Goal: Find specific page/section: Find specific page/section

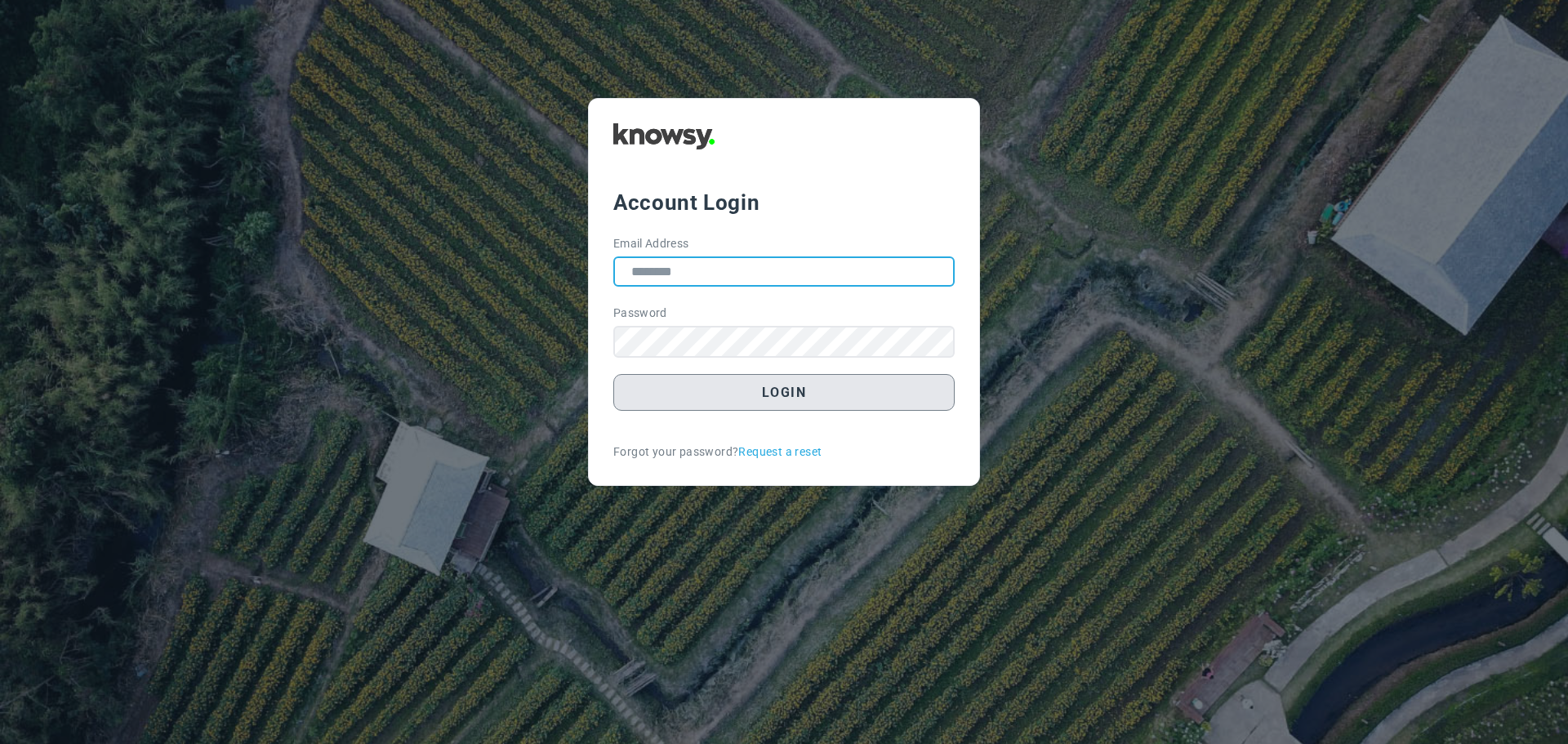
type input "**********"
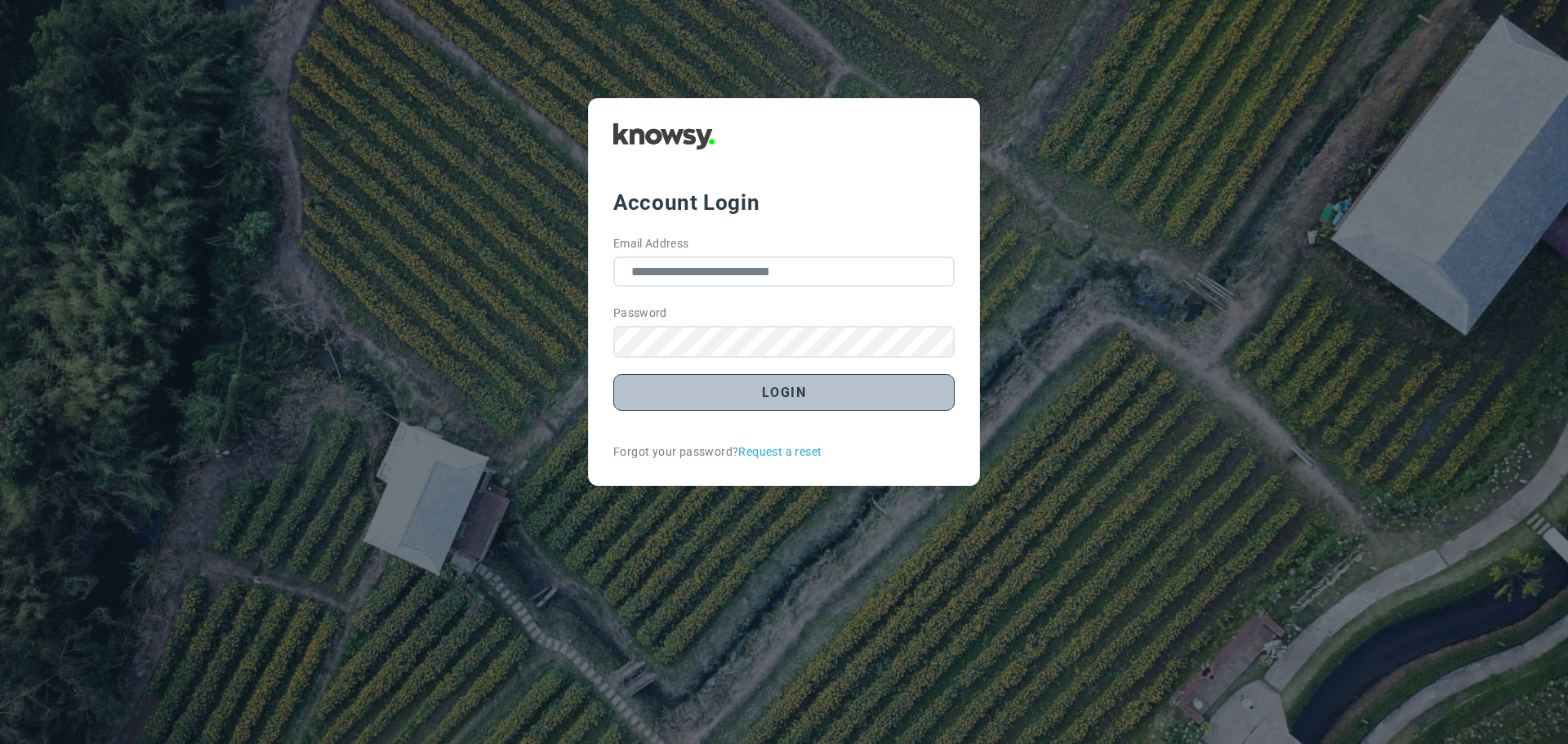
click at [805, 389] on button "Login" at bounding box center [784, 393] width 342 height 37
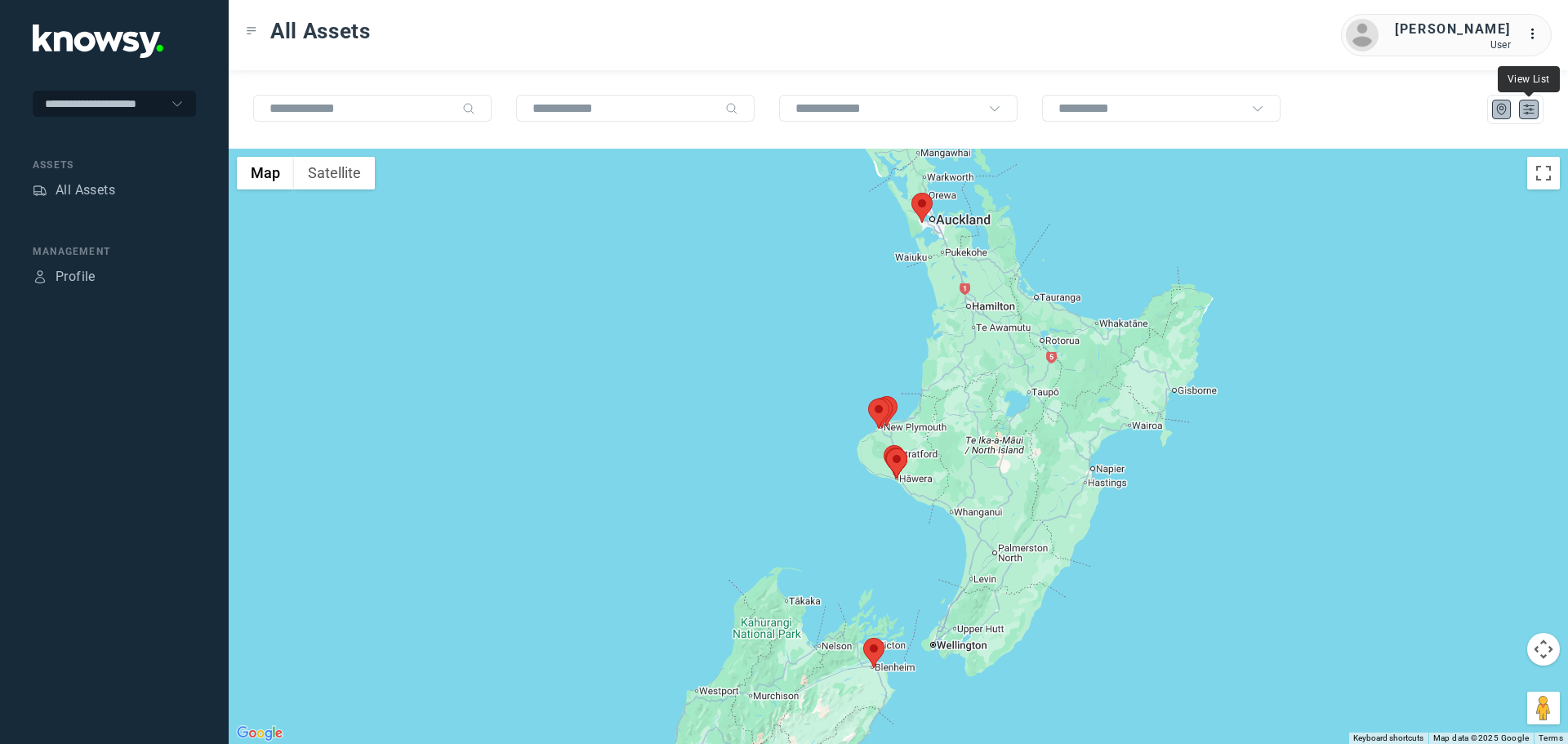
click at [1529, 114] on icon "List" at bounding box center [1528, 109] width 15 height 15
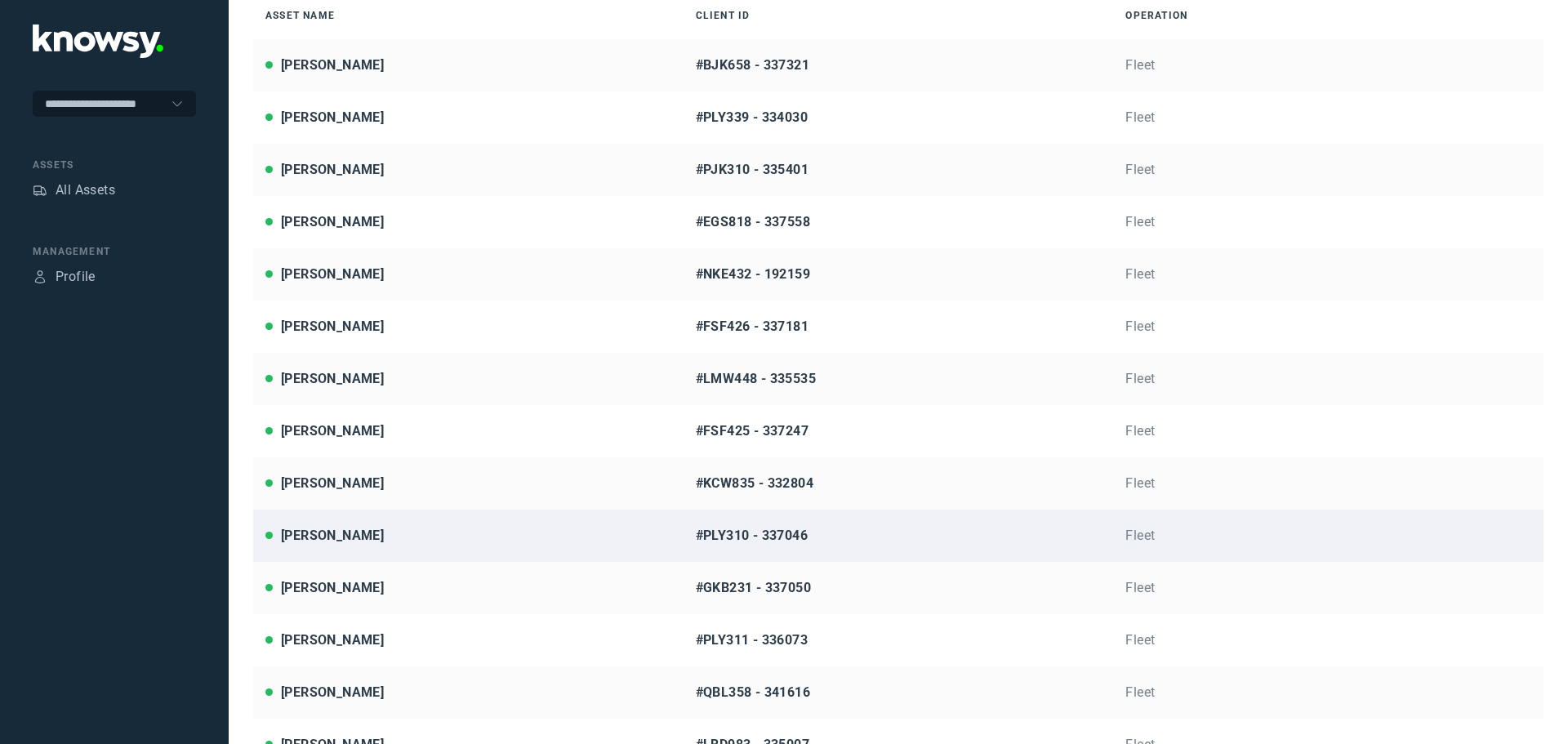
scroll to position [189, 0]
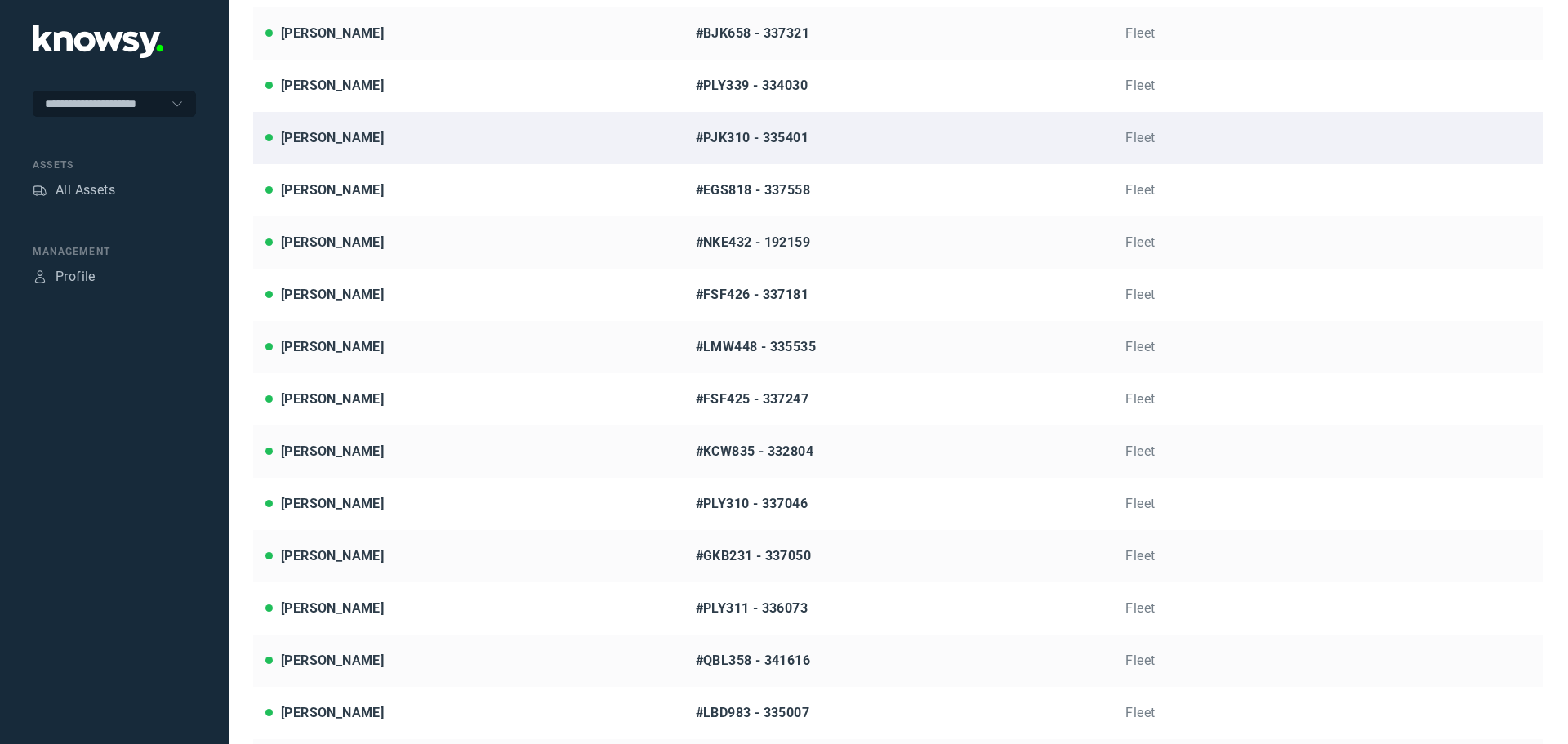
click at [403, 139] on div "[PERSON_NAME]" at bounding box center [468, 138] width 405 height 20
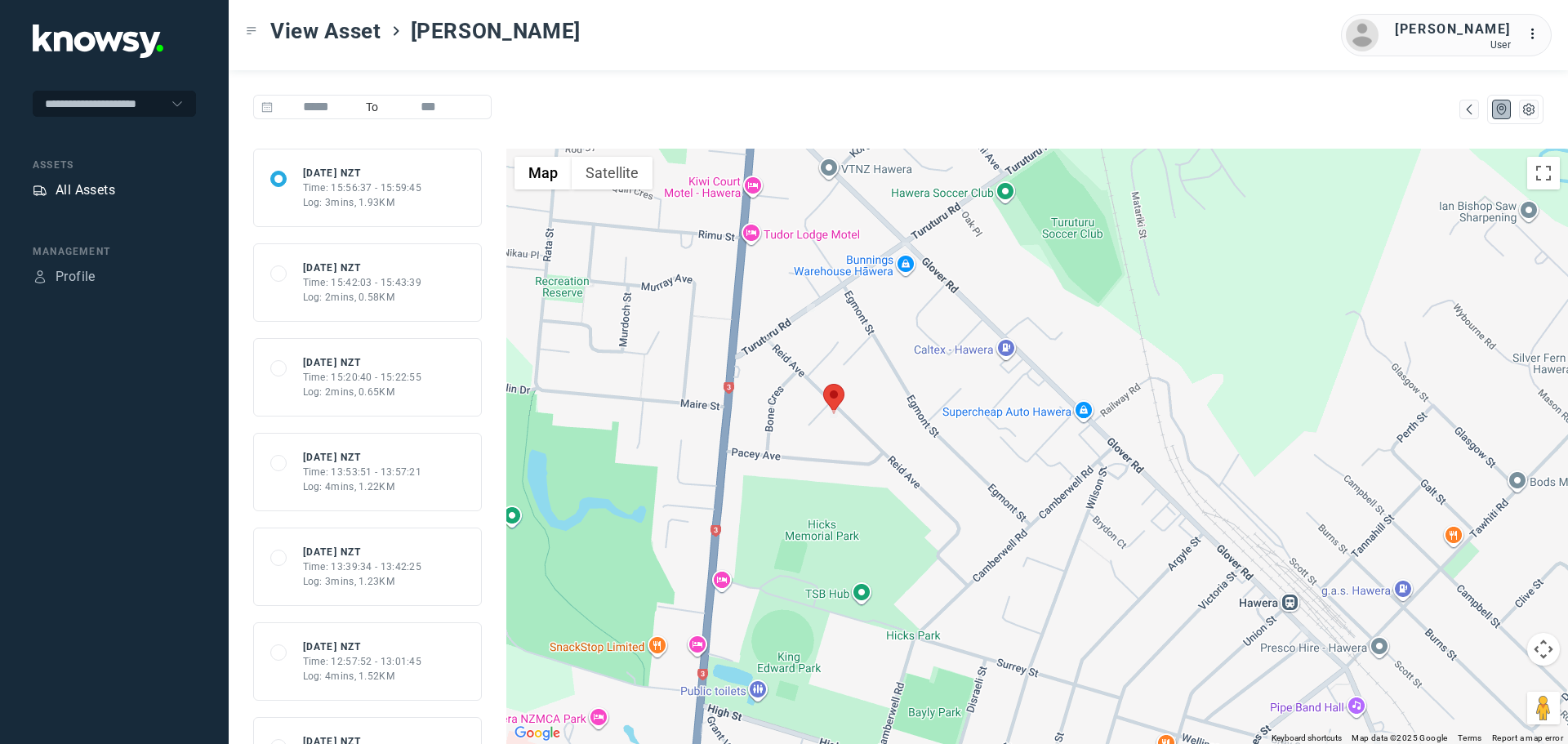
click at [101, 187] on div "All Assets" at bounding box center [85, 190] width 60 height 20
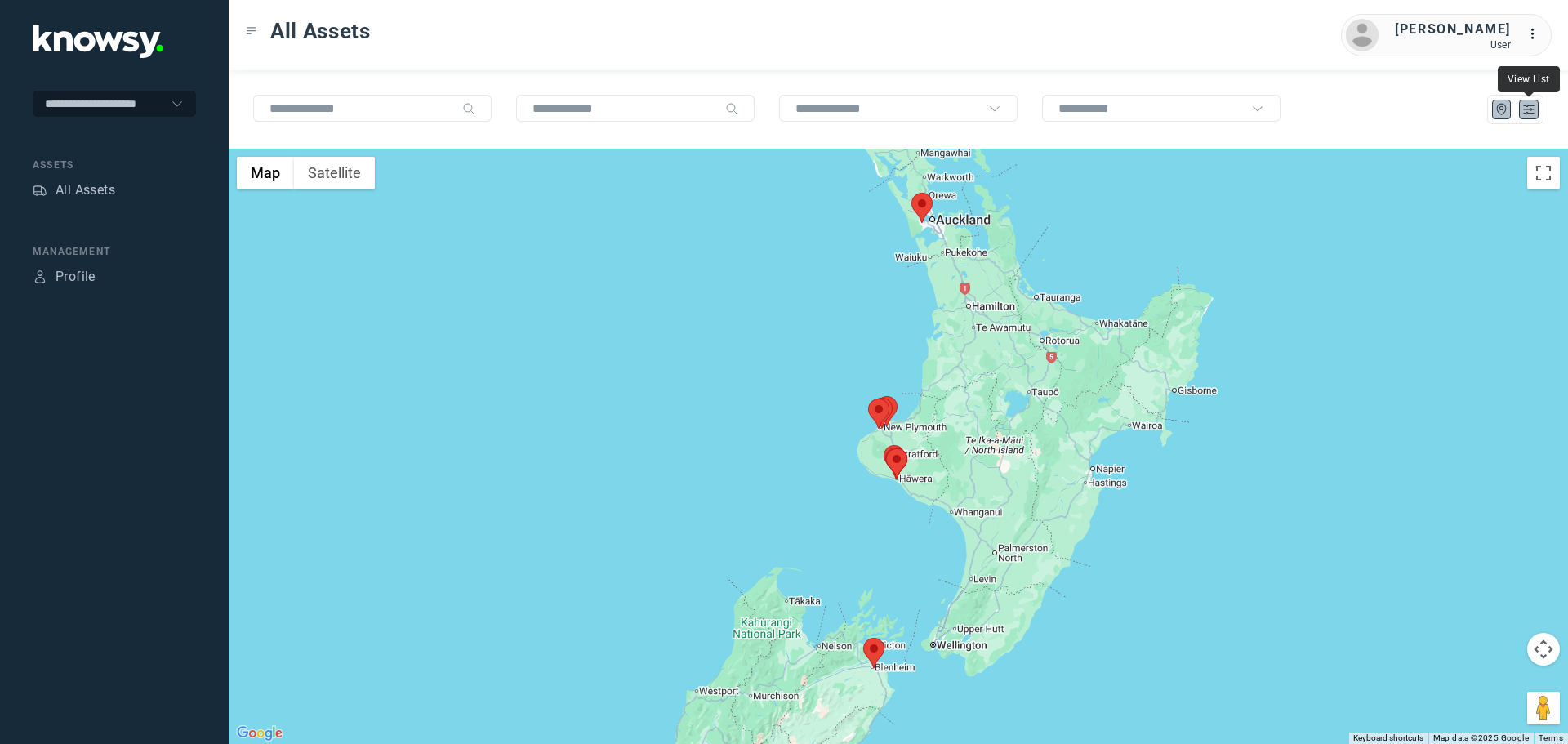
click at [1525, 110] on icon "List" at bounding box center [1529, 110] width 10 height 9
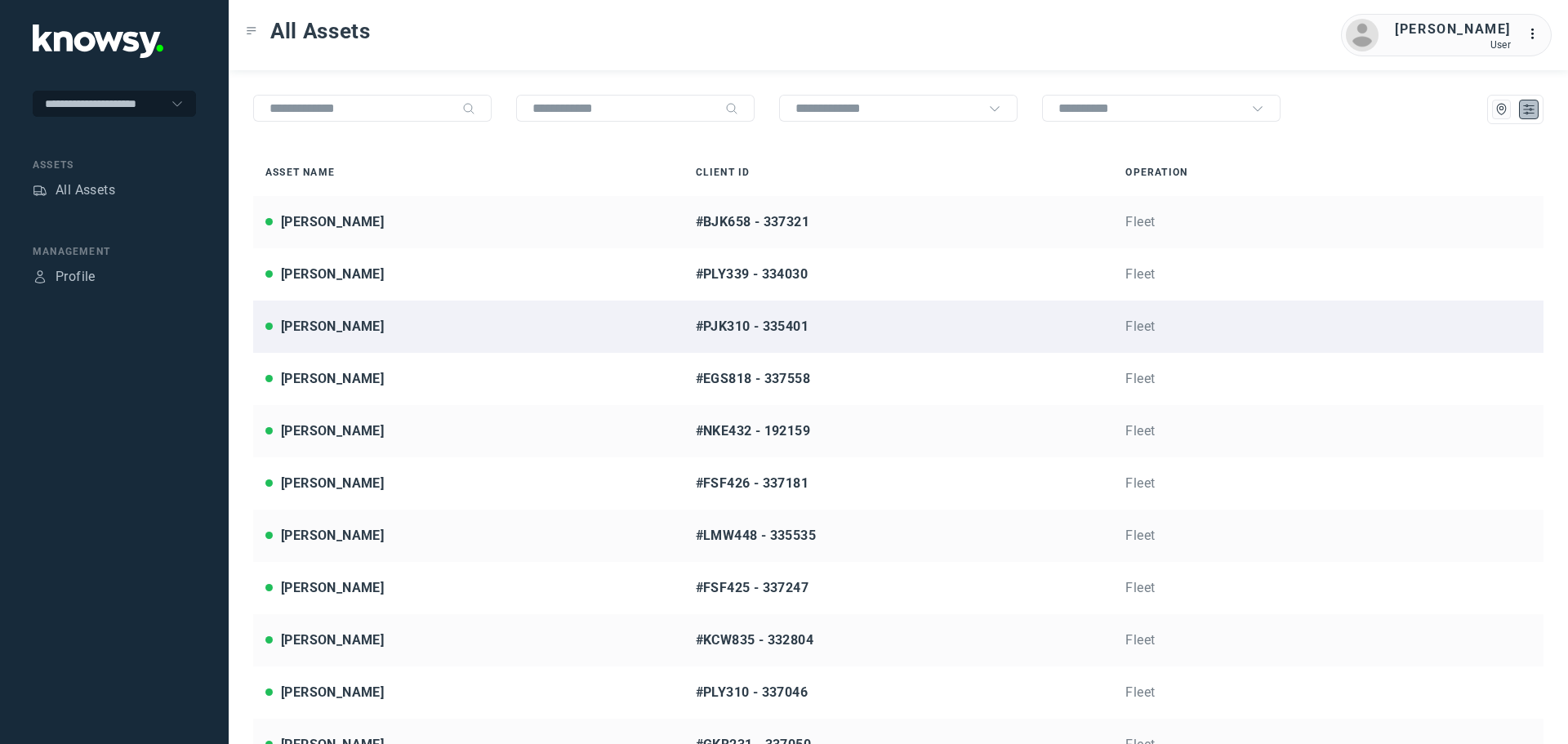
click at [355, 317] on div "[PERSON_NAME]" at bounding box center [332, 327] width 103 height 20
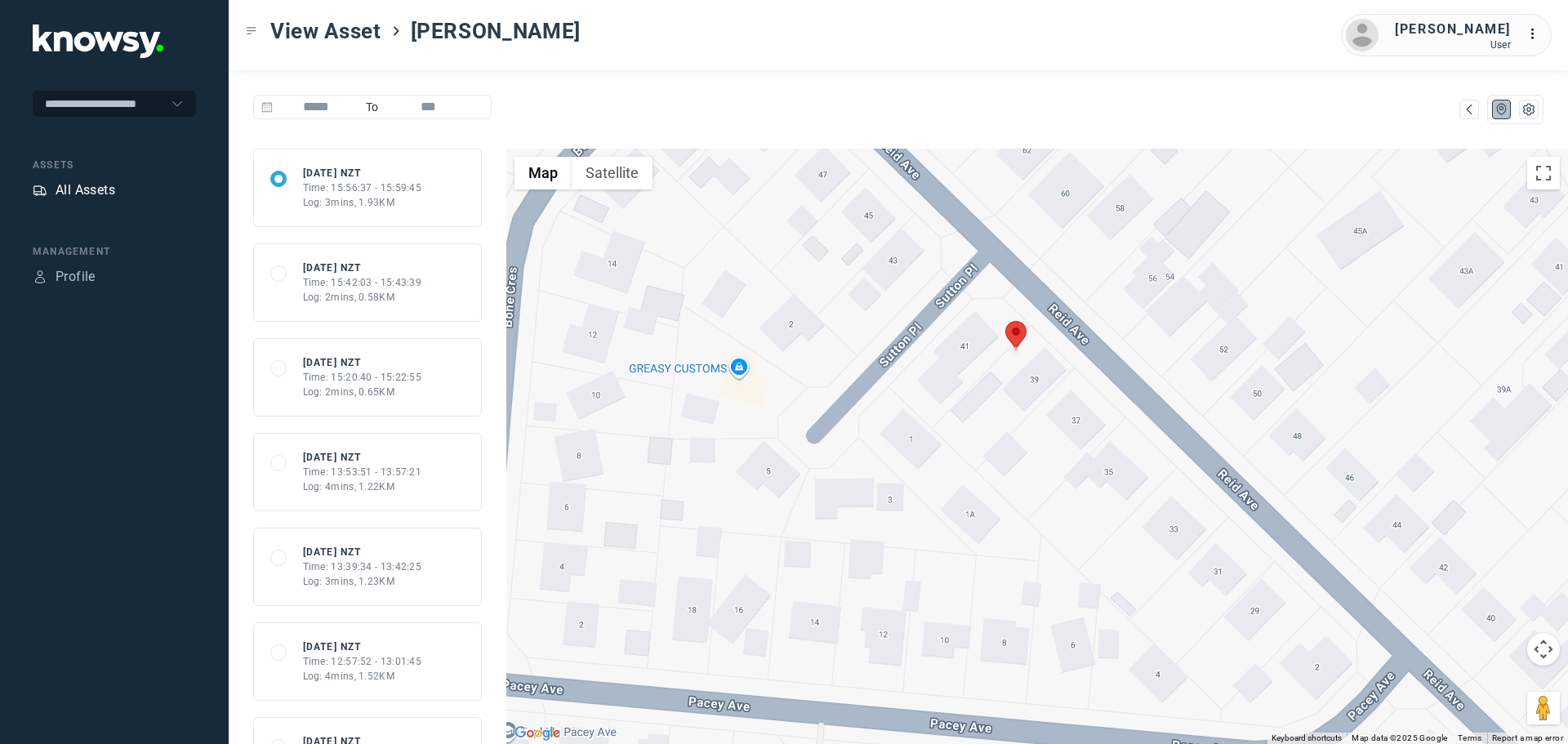
click at [85, 189] on div "All Assets" at bounding box center [85, 190] width 60 height 20
